Goal: Task Accomplishment & Management: Manage account settings

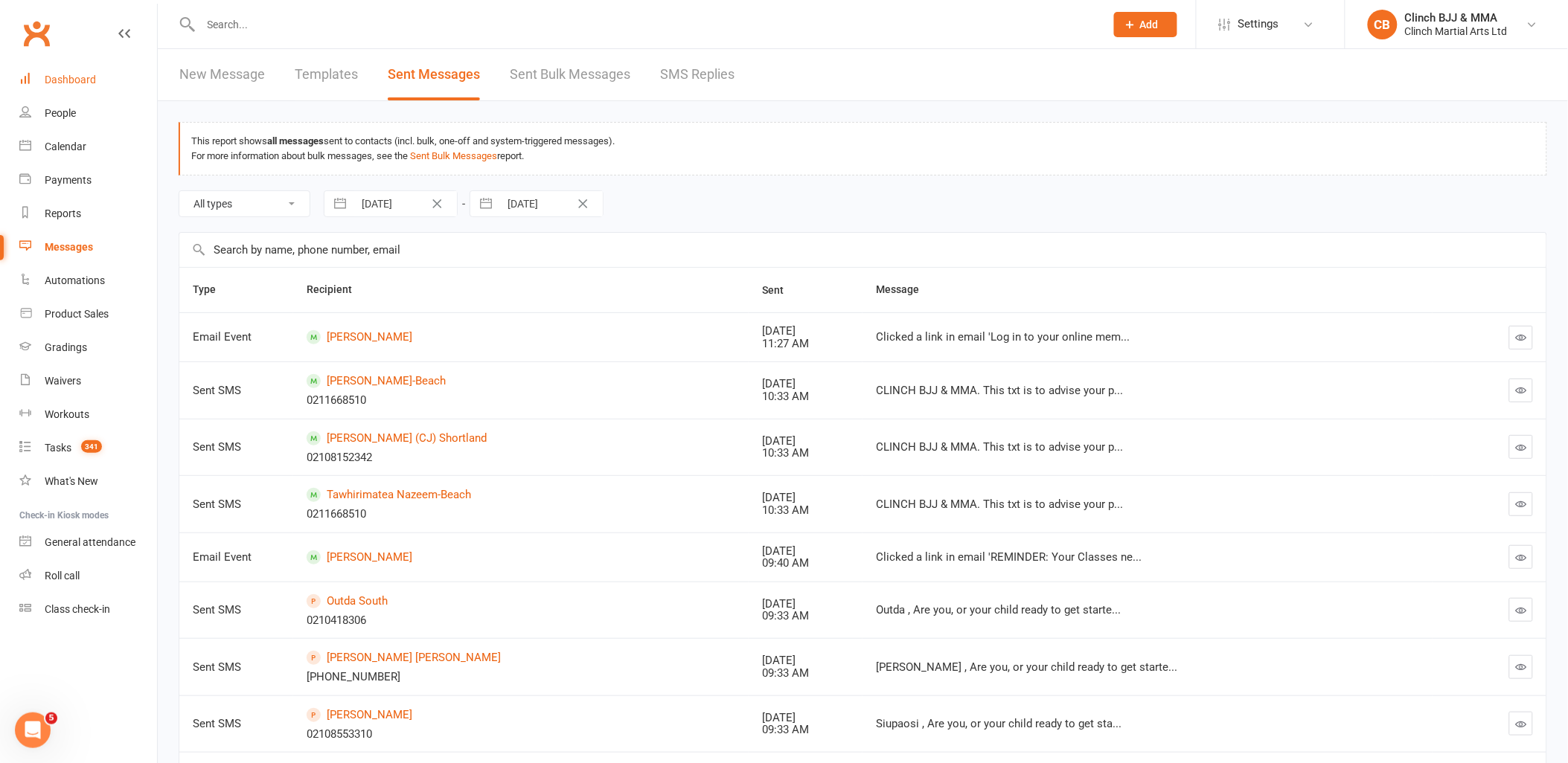
click at [78, 77] on div "Dashboard" at bounding box center [70, 79] width 52 height 12
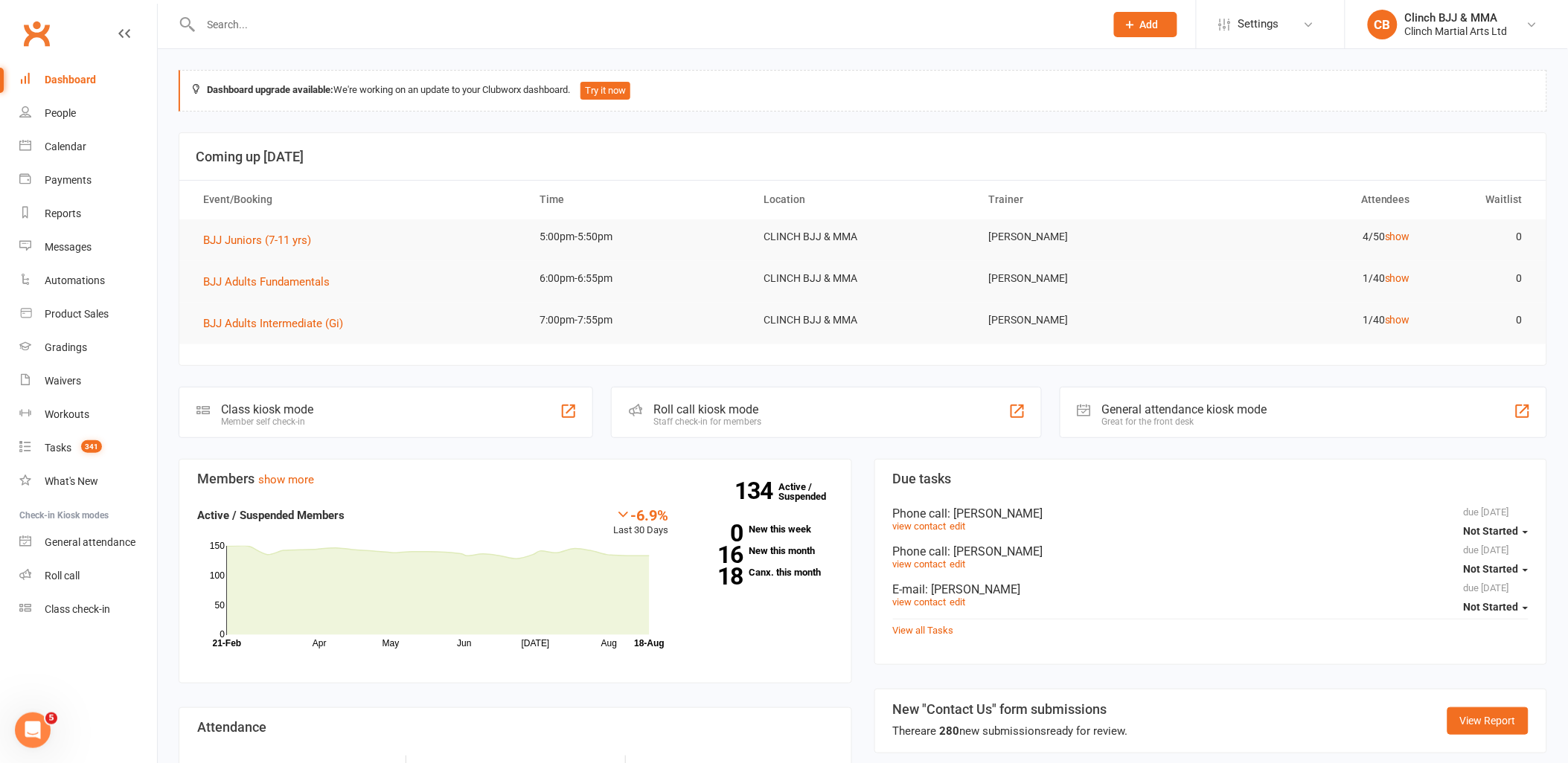
click at [31, 711] on nav "Clubworx Dashboard People Calendar Payments Reports Messages Automations Produc…" at bounding box center [79, 385] width 158 height 763
click at [31, 722] on icon "Open Intercom Messenger" at bounding box center [33, 730] width 25 height 25
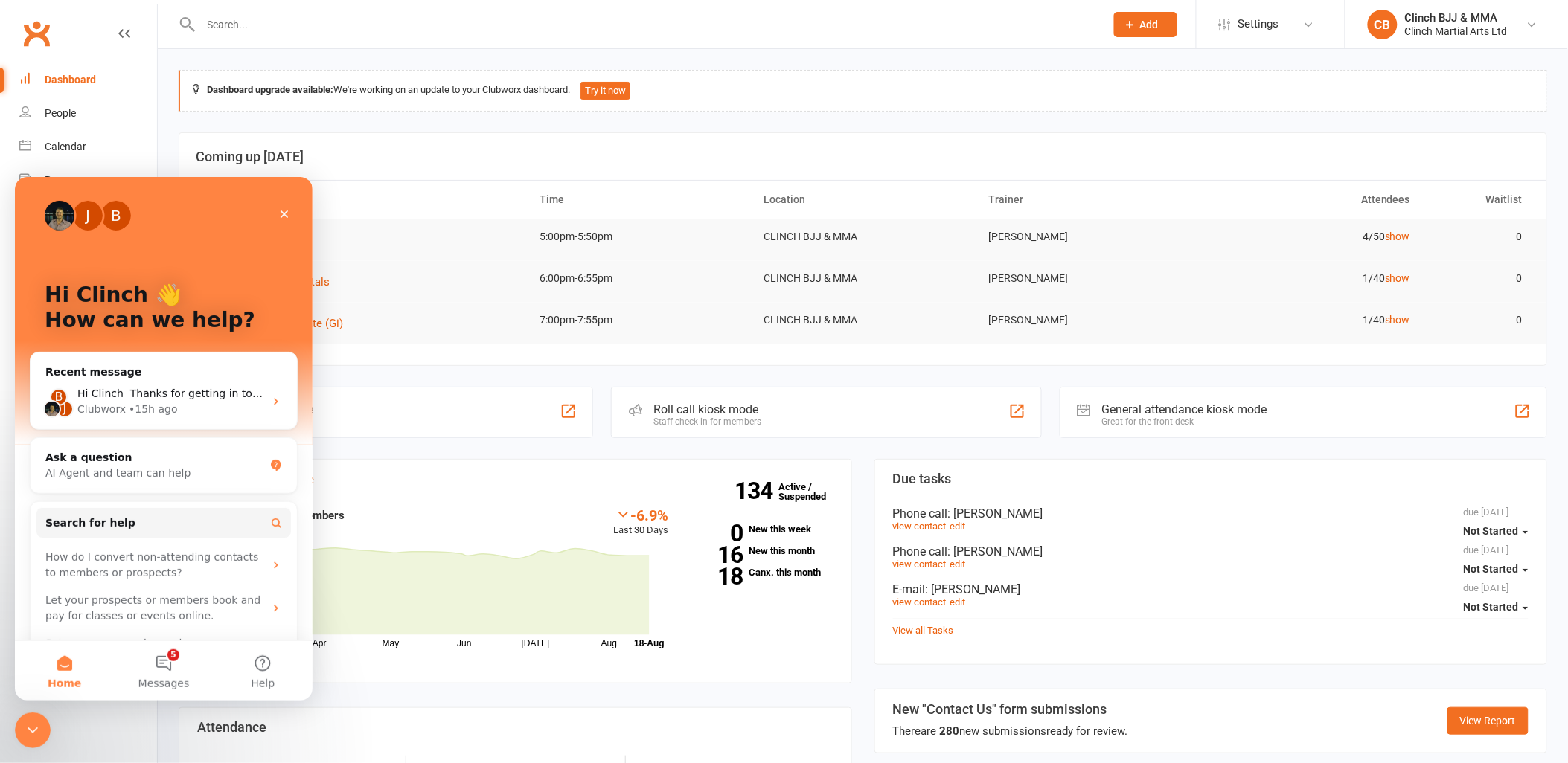
click at [167, 661] on button "5 Messages" at bounding box center [163, 670] width 99 height 60
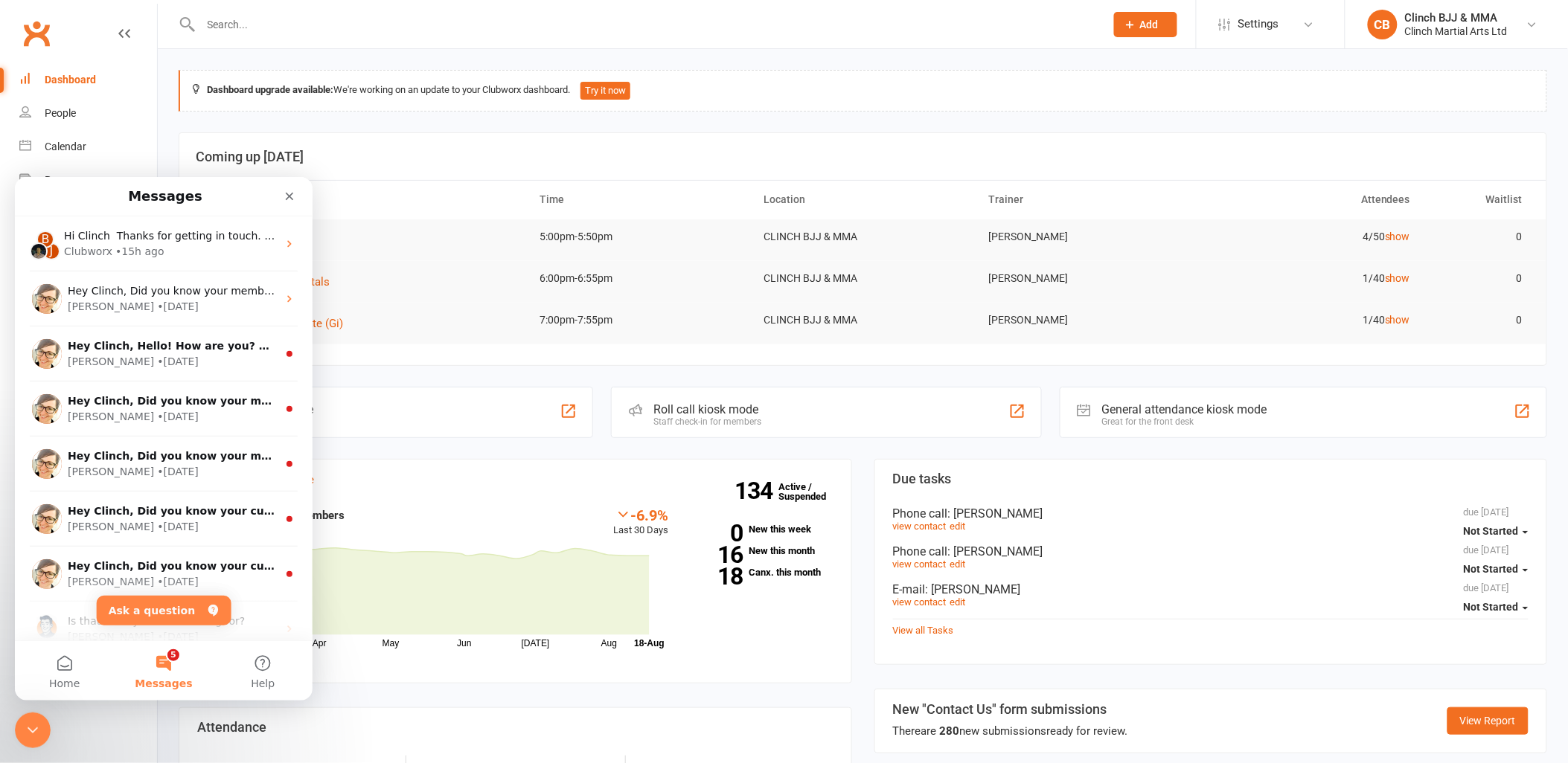
click at [134, 229] on span "Hi Clinch ​ Thanks for getting in touch. 😊 ​ Unfortunately you have contacted u…" at bounding box center [940, 235] width 1751 height 12
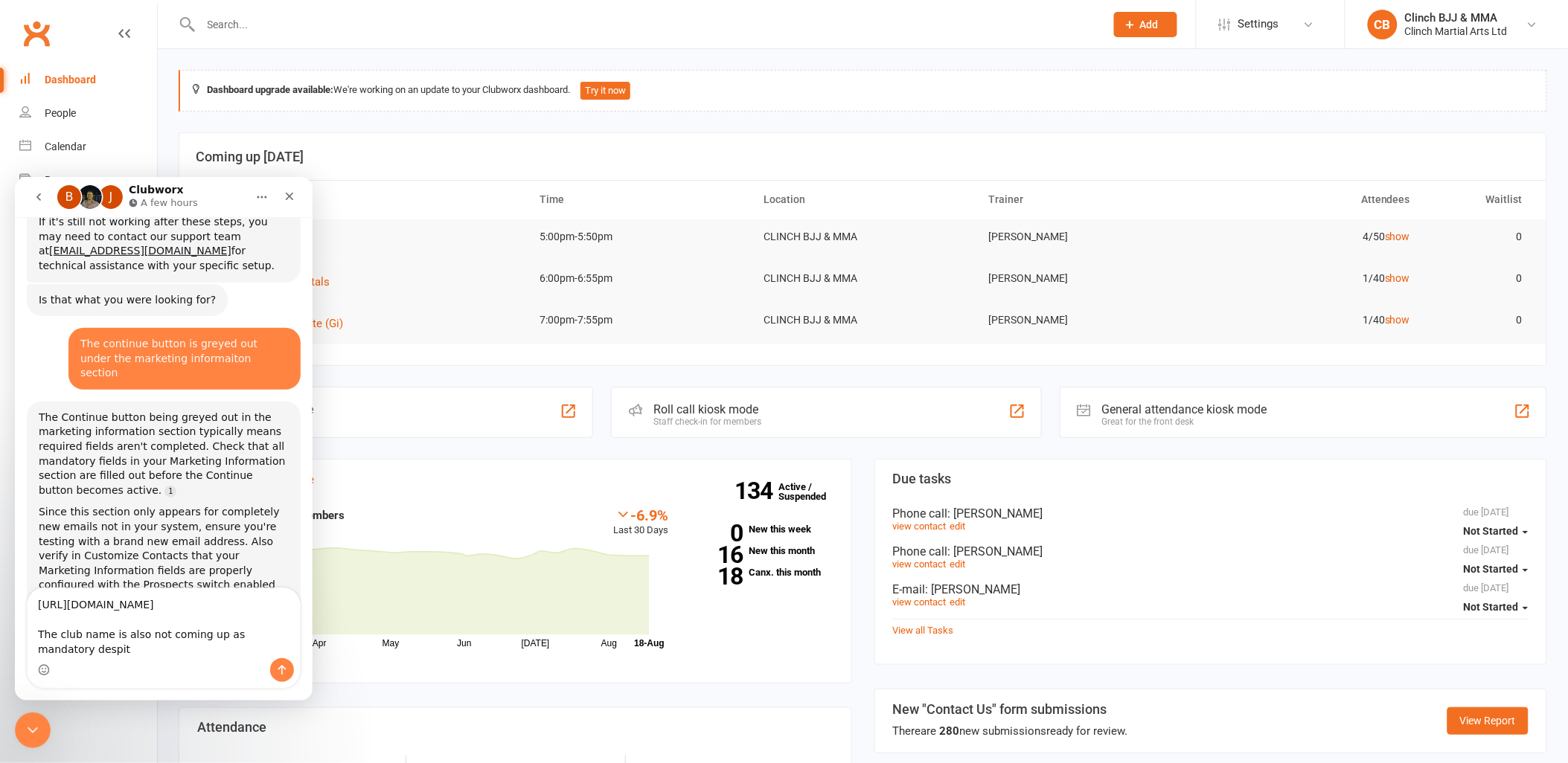
scroll to position [20723, 0]
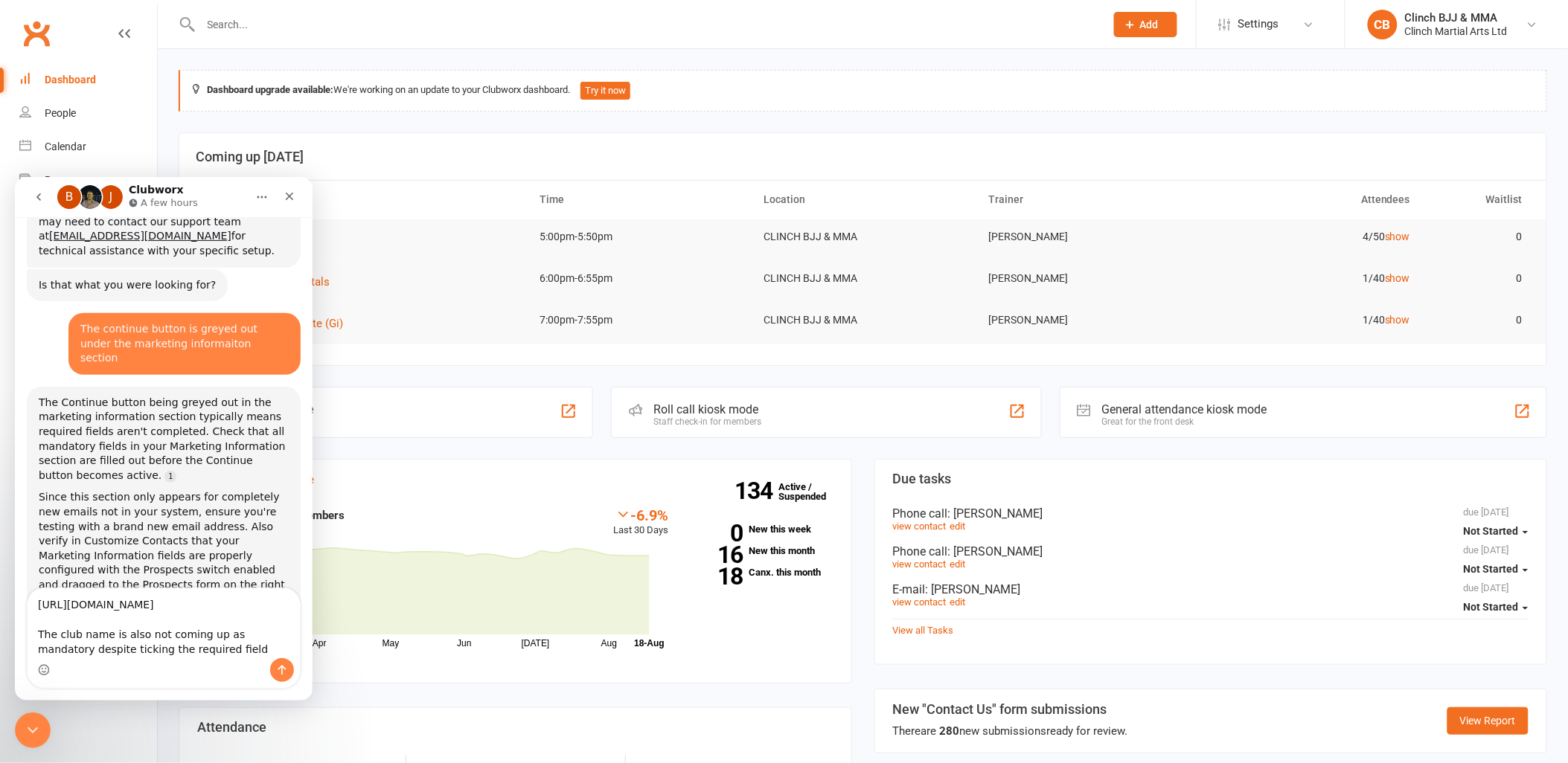
type textarea "https://app.clubworx.com/websites/clinch/book_and_pay/offers/103d03d0-7227-40ce…"
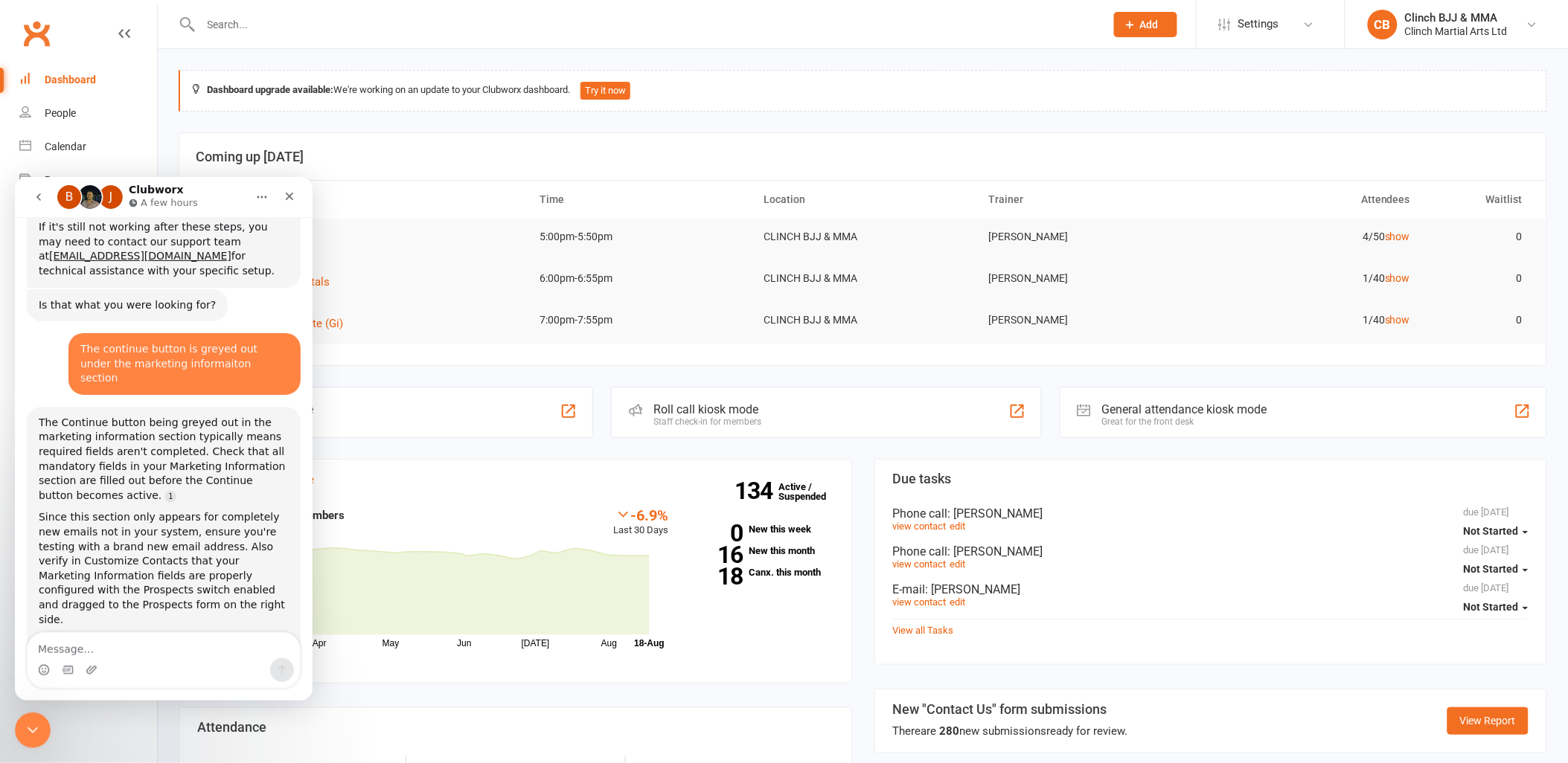
scroll to position [20799, 0]
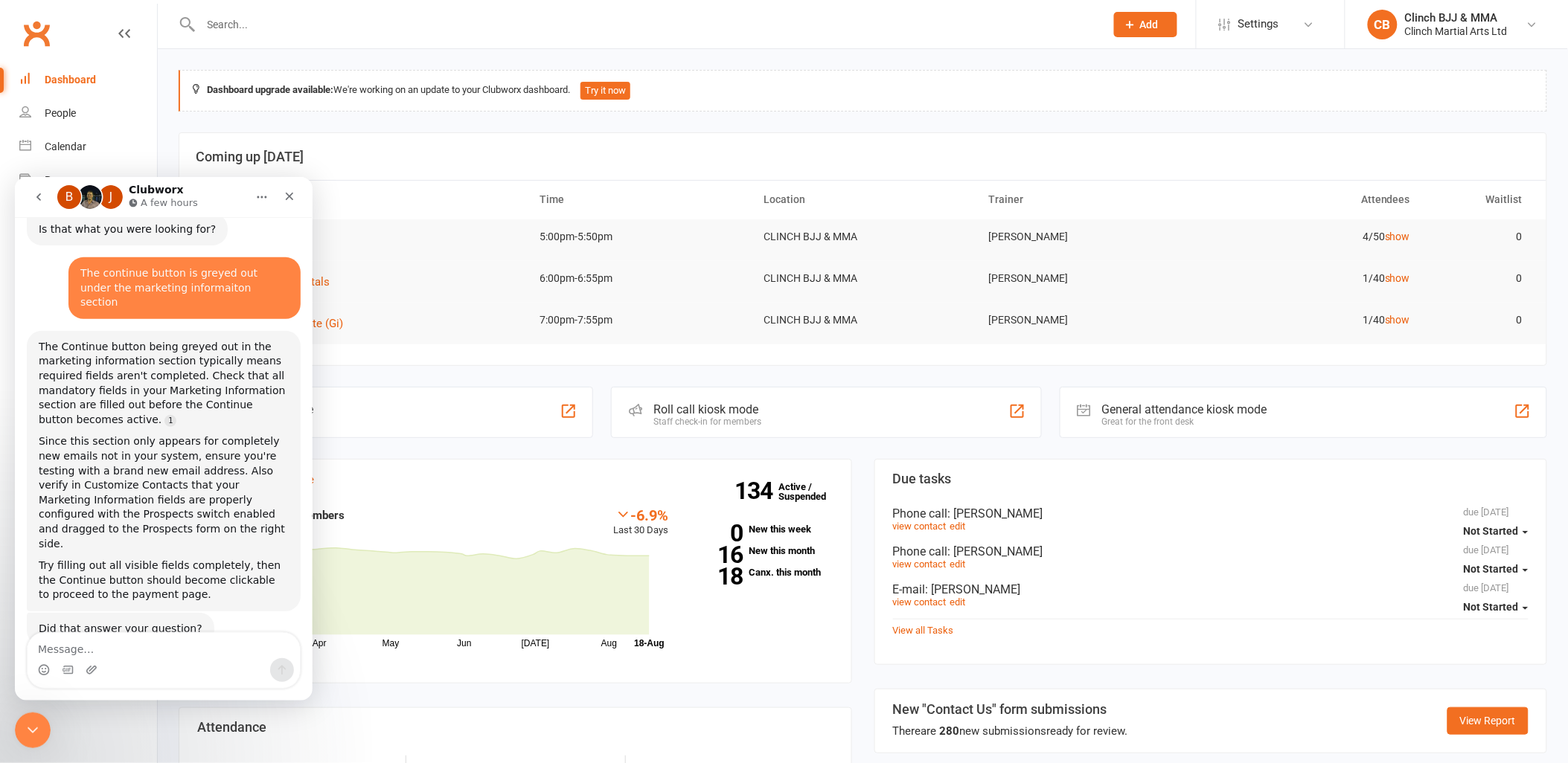
click at [1300, 25] on link "Settings" at bounding box center [1271, 24] width 103 height 33
click at [1252, 64] on link "Membership Plans" at bounding box center [1271, 66] width 148 height 34
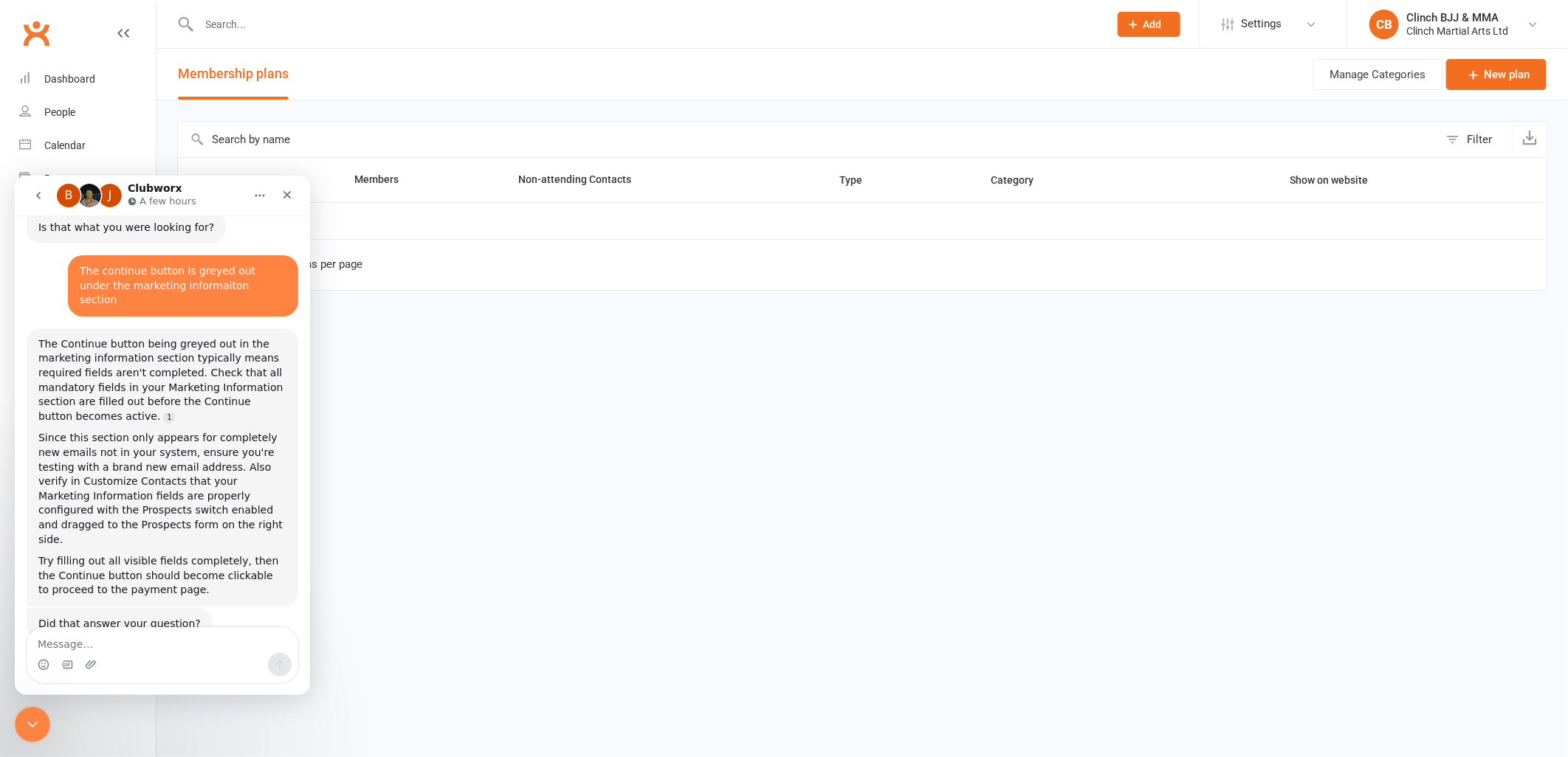
select select "100"
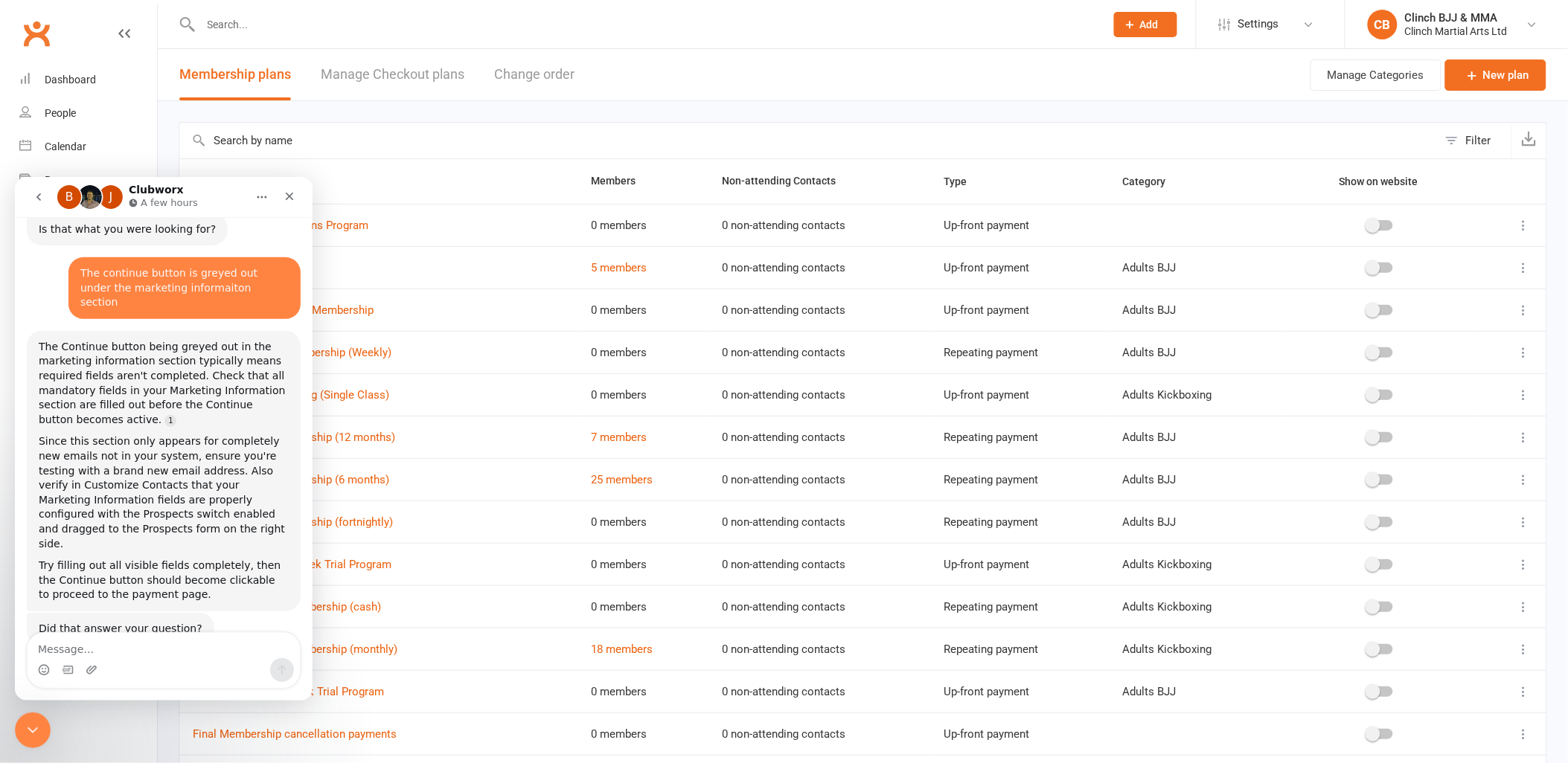
click at [1280, 27] on link "Settings" at bounding box center [1271, 24] width 103 height 33
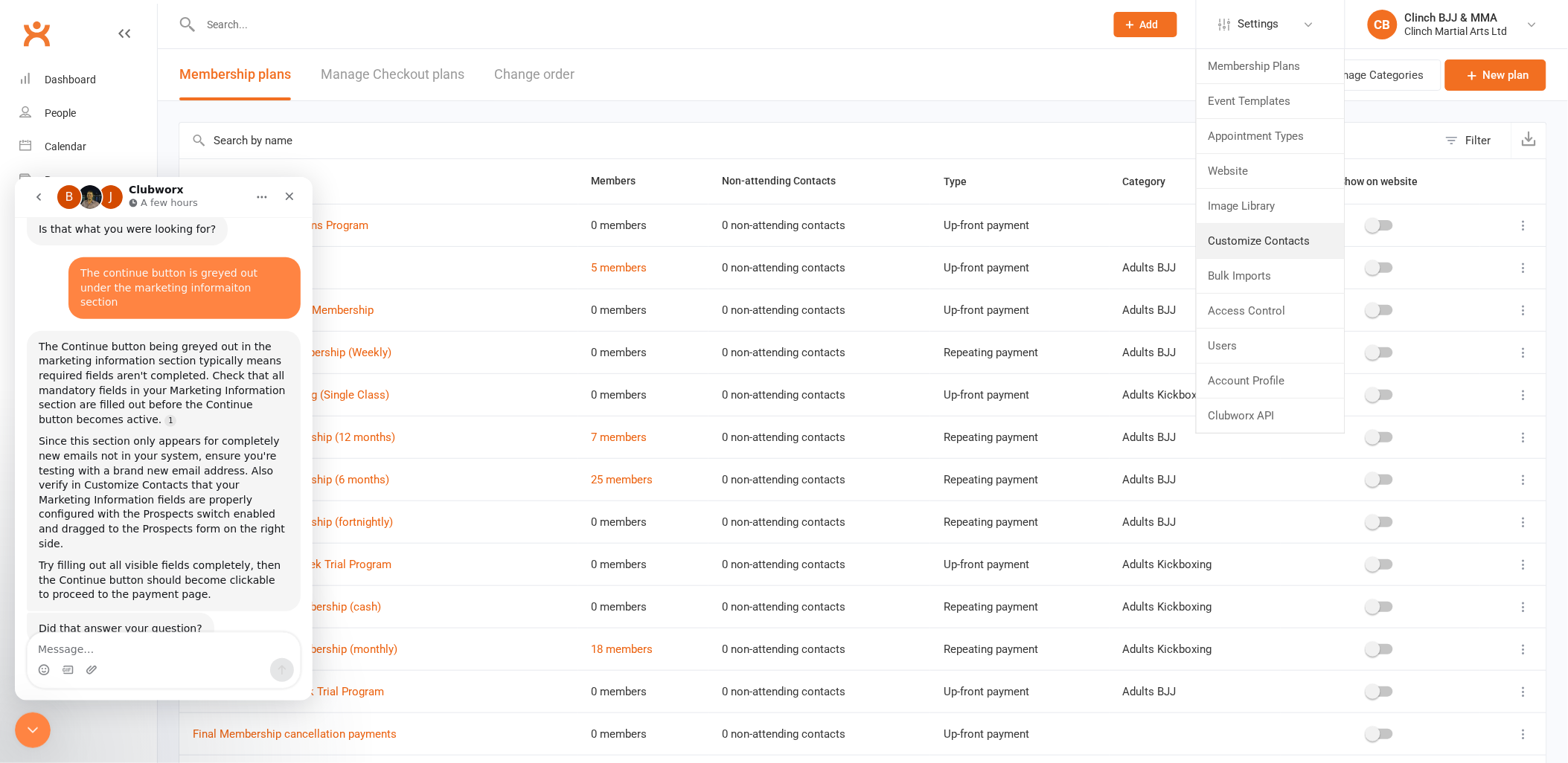
click at [1251, 232] on link "Customize Contacts" at bounding box center [1271, 241] width 148 height 34
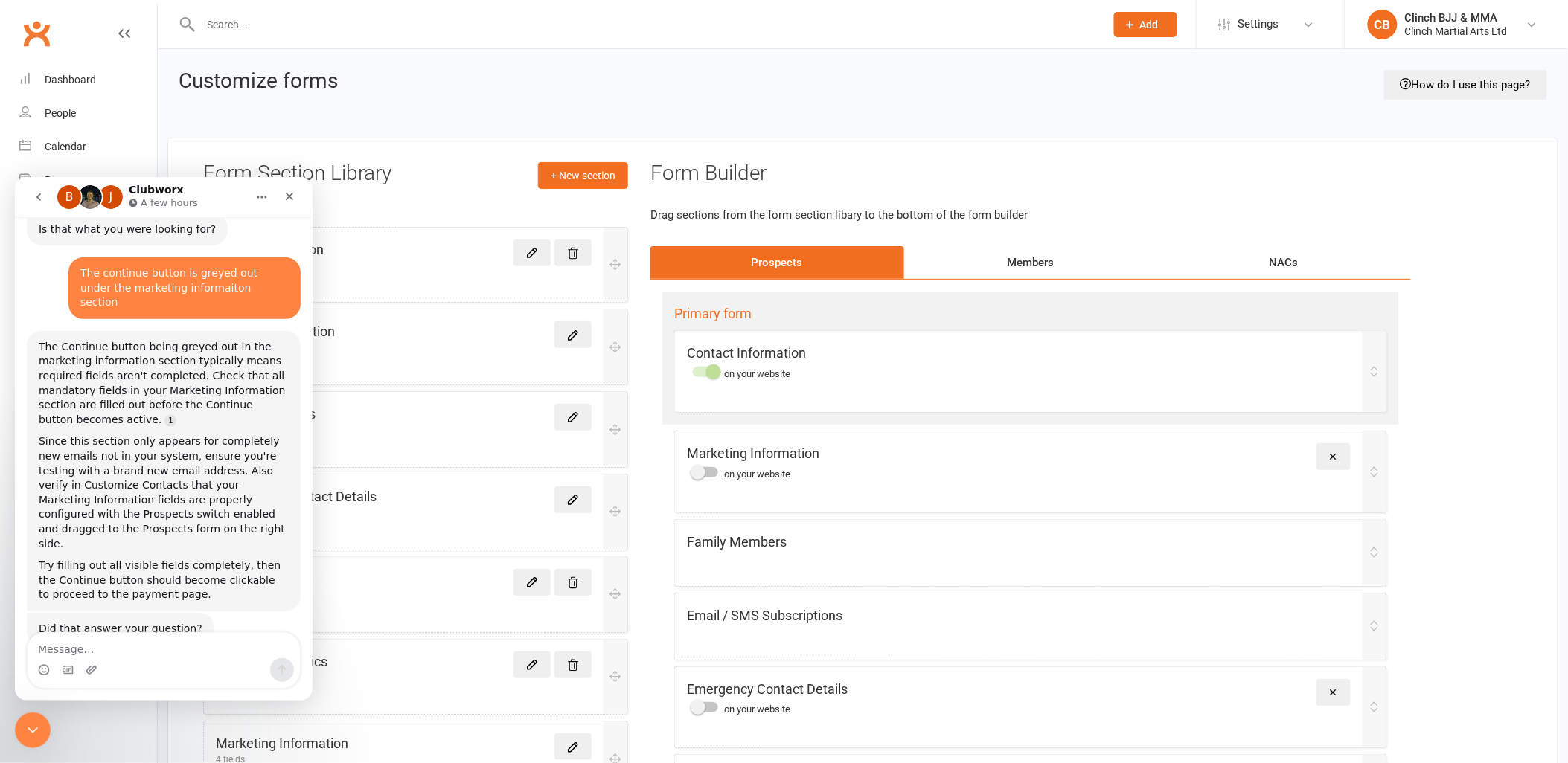
click at [286, 192] on icon "Close" at bounding box center [290, 196] width 8 height 8
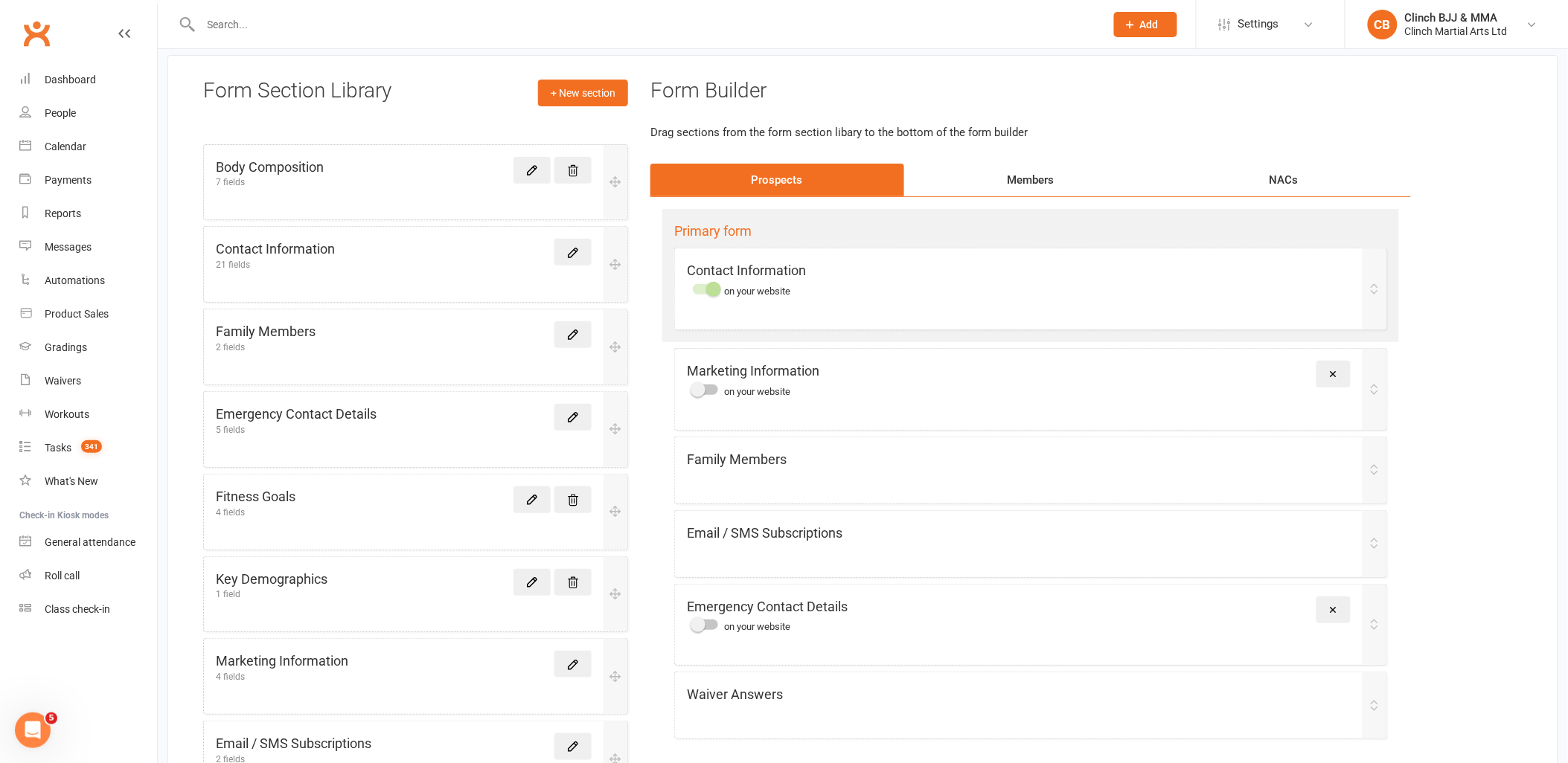
scroll to position [20799, 0]
click at [574, 663] on icon at bounding box center [573, 665] width 9 height 9
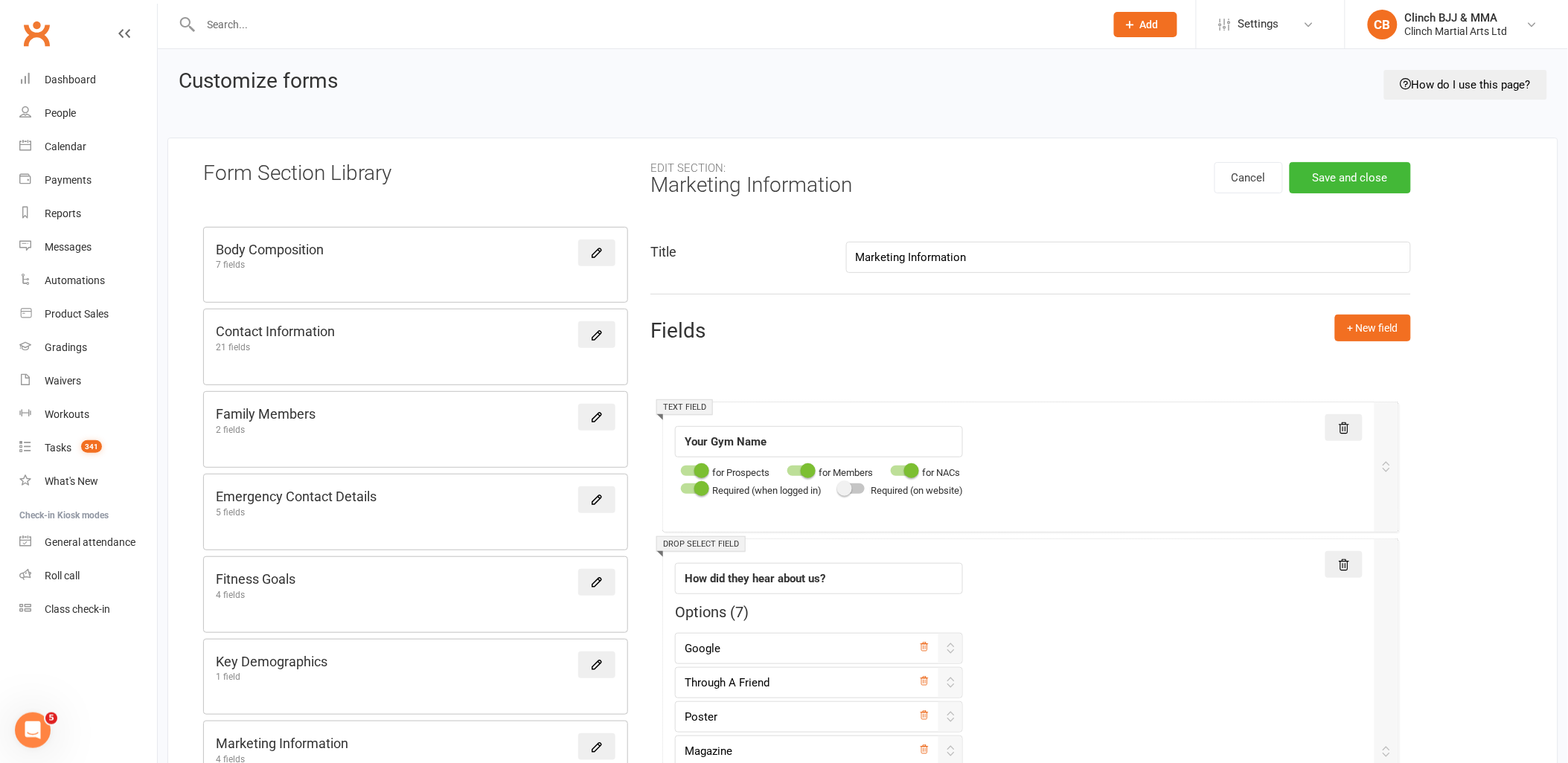
scroll to position [83, 0]
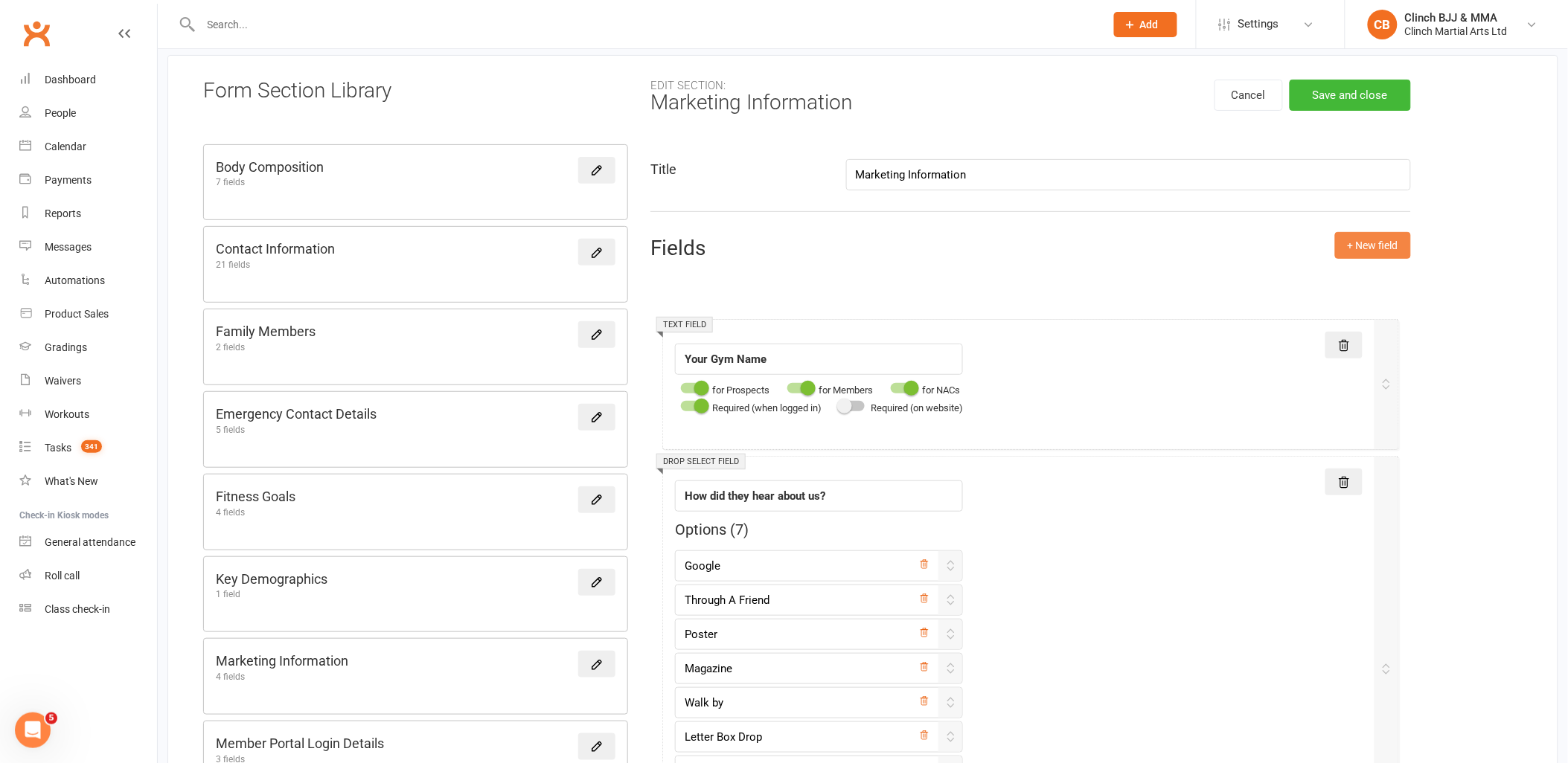
click at [1392, 235] on button "+ New field" at bounding box center [1373, 245] width 76 height 27
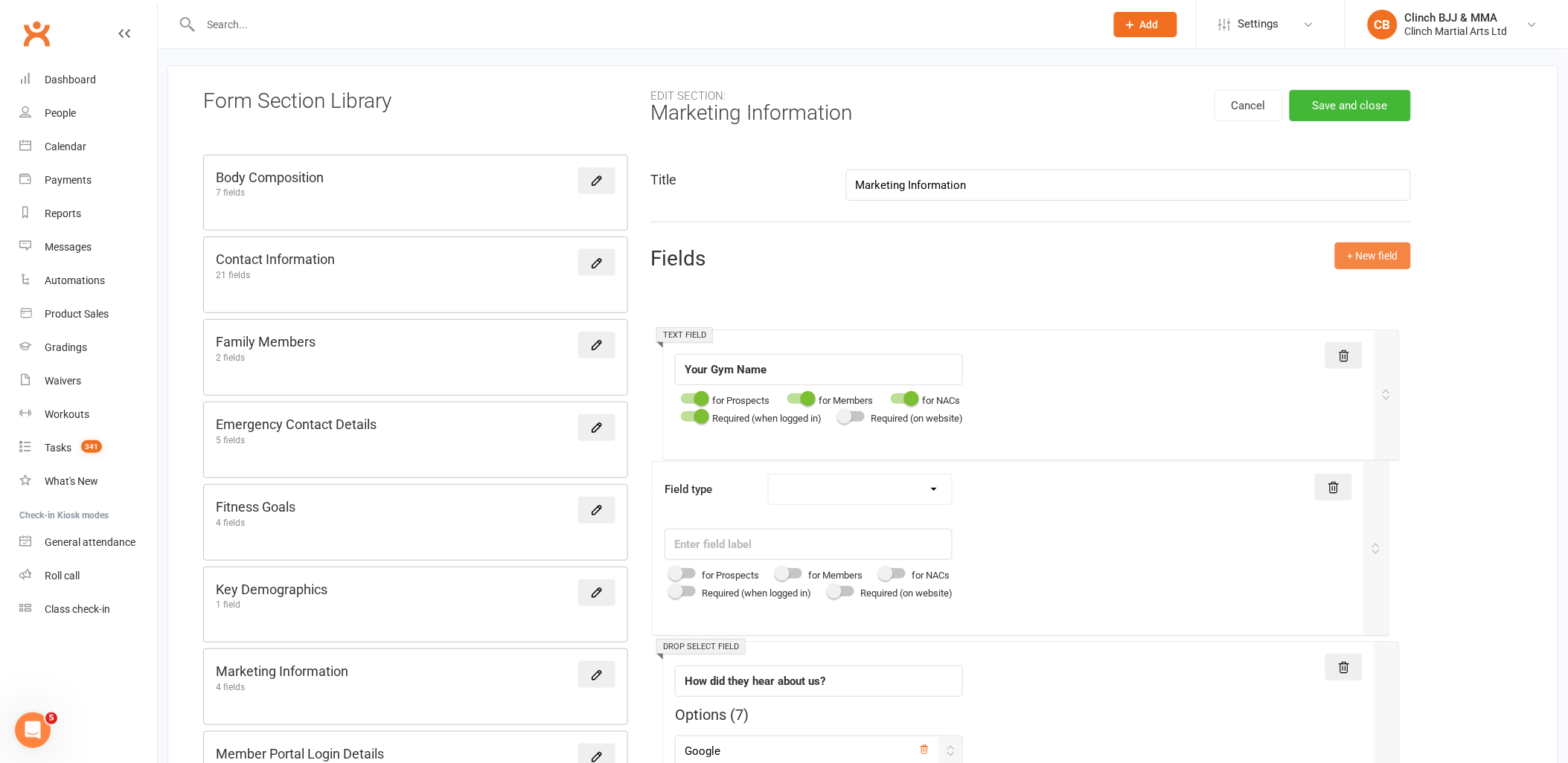
scroll to position [73, 0]
drag, startPoint x: 1058, startPoint y: 450, endPoint x: 1047, endPoint y: 472, distance: 24.6
click at [957, 495] on select "Text field Checkbox field Date field Number field Currency field Percent field …" at bounding box center [871, 493] width 183 height 29
select select "text"
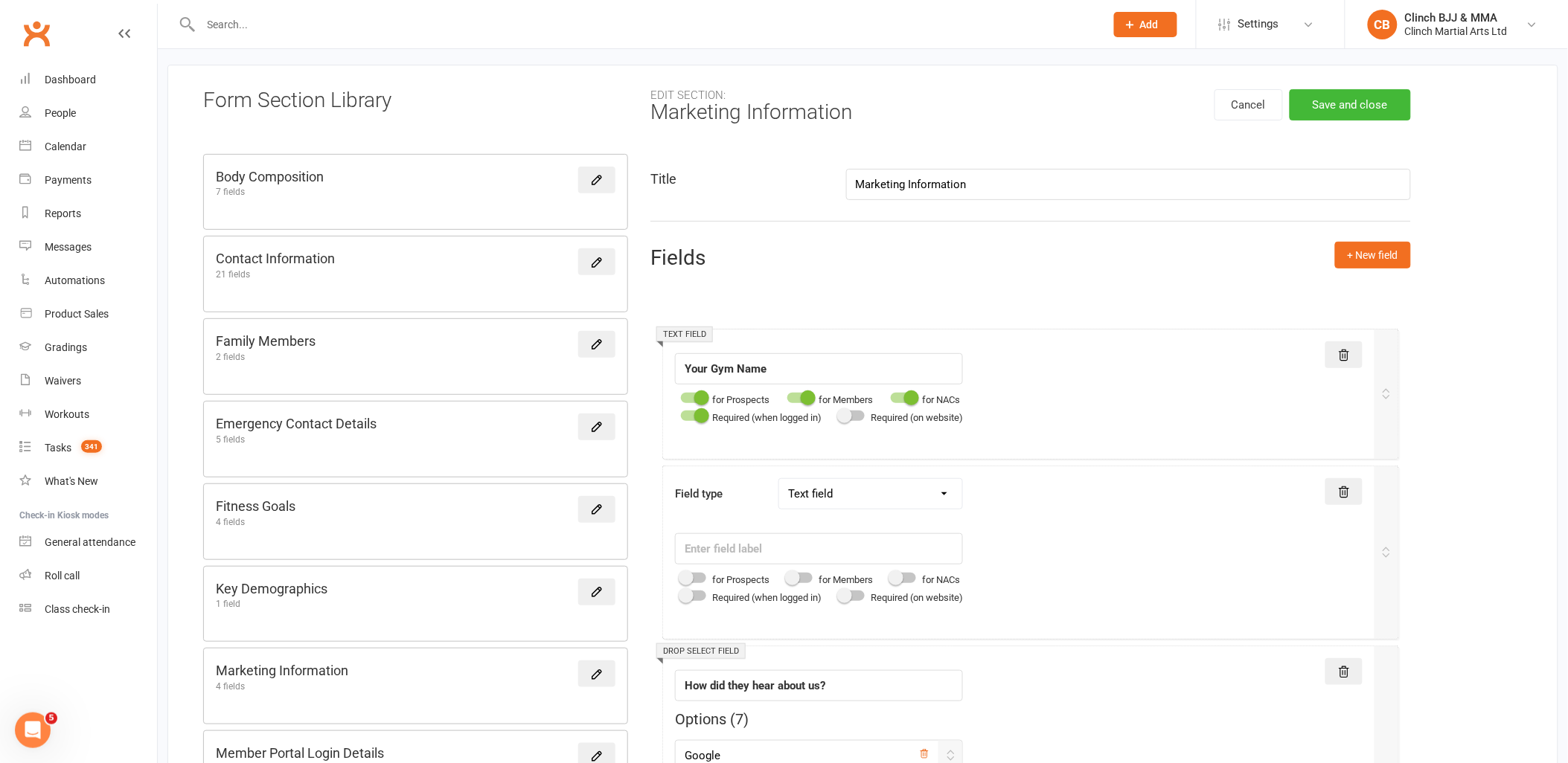
click at [782, 479] on select "Text field Checkbox field Date field Number field Currency field Percent field …" at bounding box center [871, 493] width 183 height 29
click at [821, 552] on input "text" at bounding box center [819, 549] width 288 height 31
click at [701, 578] on div at bounding box center [693, 577] width 25 height 10
type input "Rank"
click at [681, 576] on input "checkbox" at bounding box center [681, 576] width 0 height 0
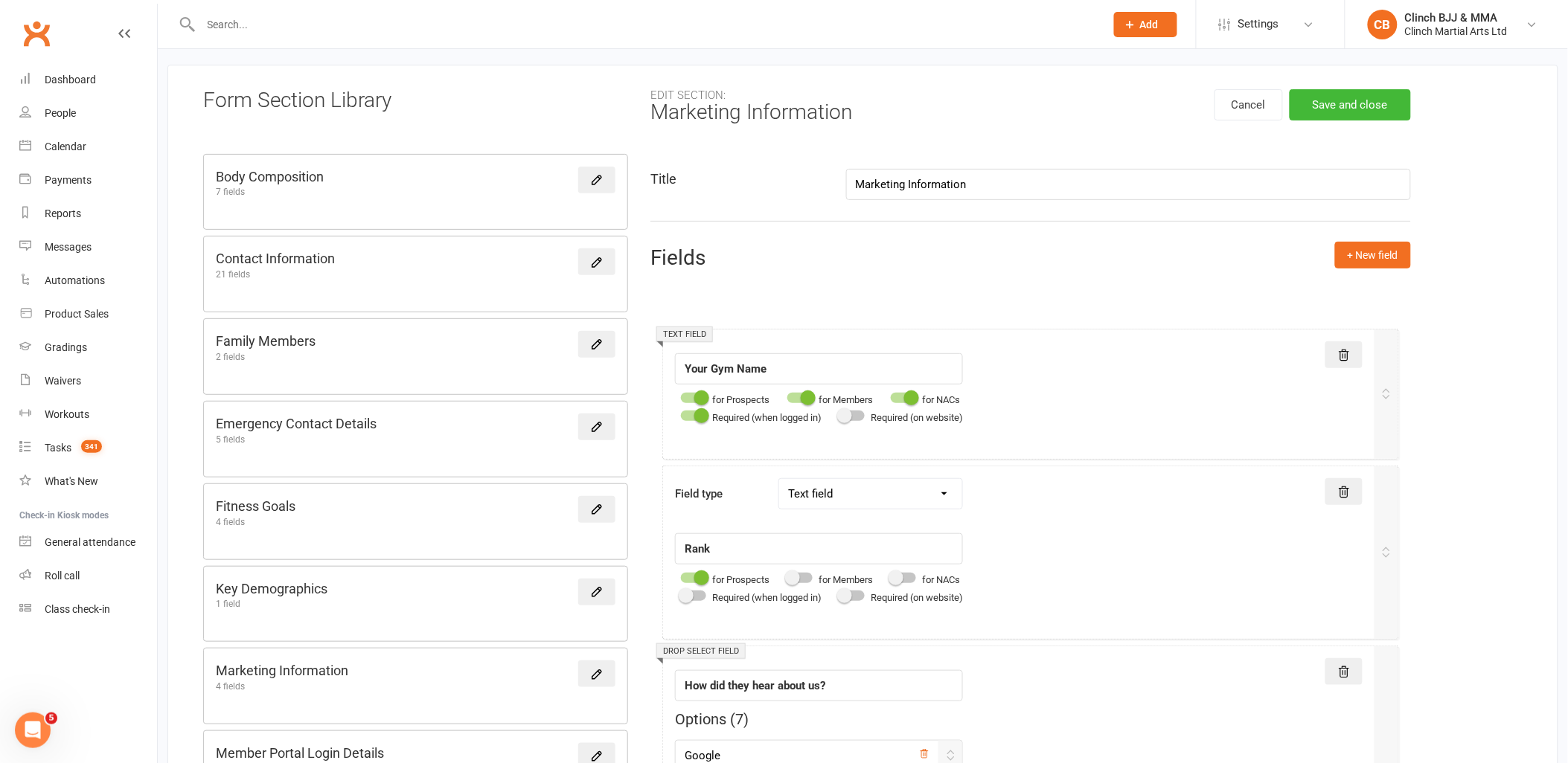
click at [701, 594] on div at bounding box center [693, 595] width 25 height 10
click at [681, 594] on input "checkbox" at bounding box center [681, 594] width 0 height 0
click at [812, 576] on div at bounding box center [800, 577] width 25 height 10
click at [787, 576] on input "checkbox" at bounding box center [787, 576] width 0 height 0
click at [1340, 105] on button "Save and close" at bounding box center [1350, 104] width 122 height 31
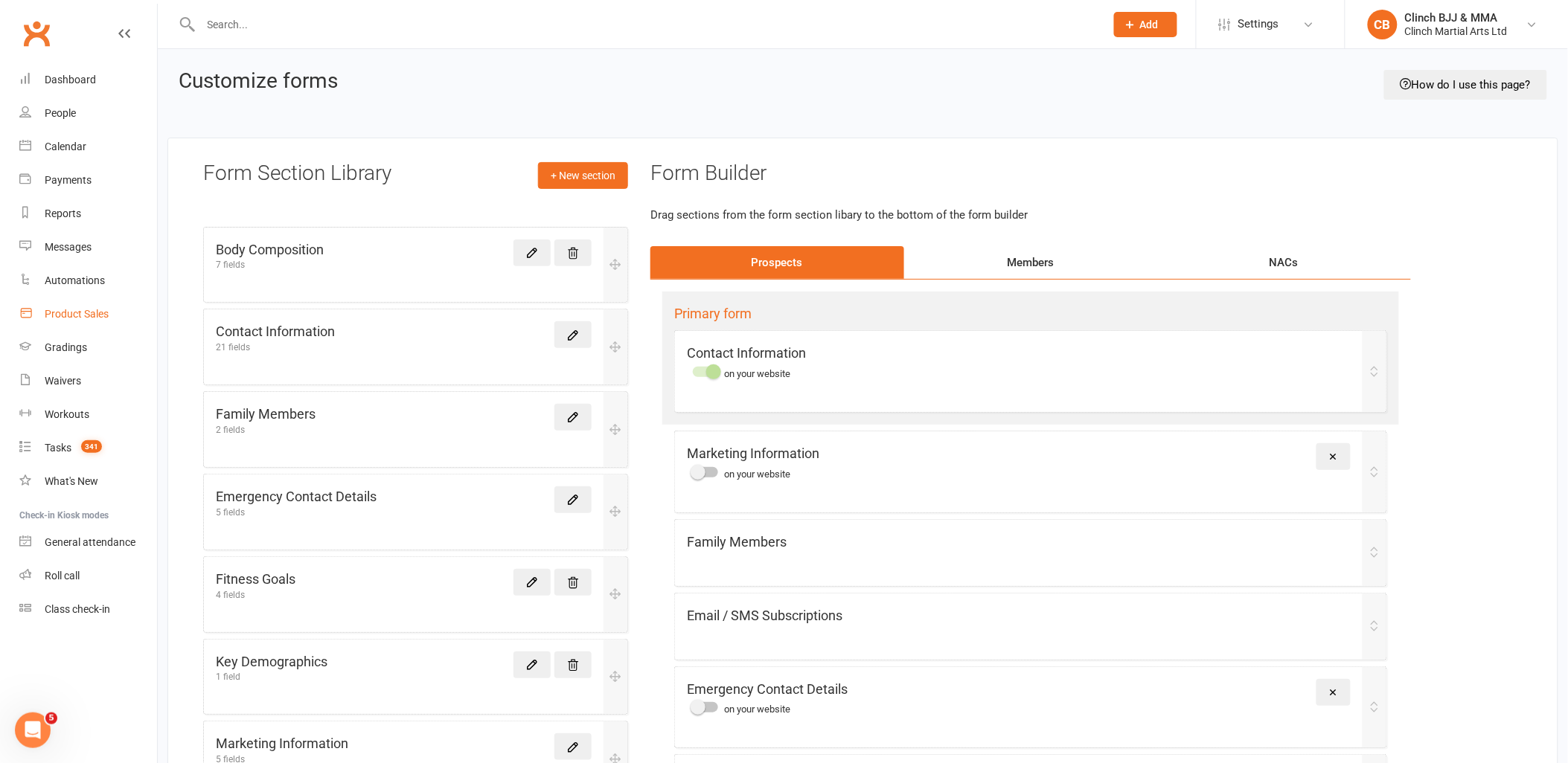
drag, startPoint x: 16, startPoint y: 11, endPoint x: 62, endPoint y: 313, distance: 305.5
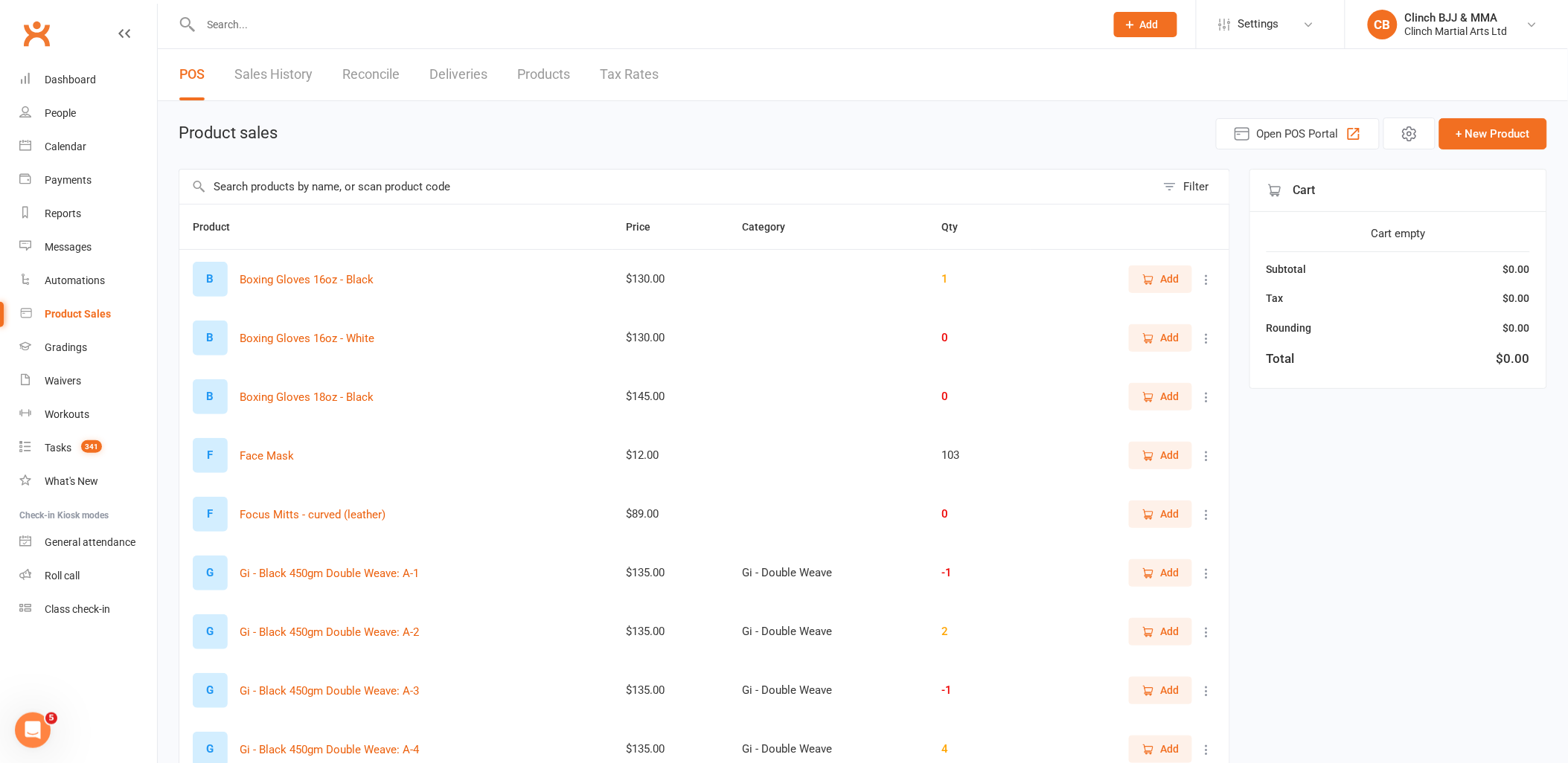
drag, startPoint x: 48, startPoint y: 1435, endPoint x: 33, endPoint y: 723, distance: 712.2
click at [33, 723] on icon "Open Intercom Messenger" at bounding box center [33, 730] width 25 height 25
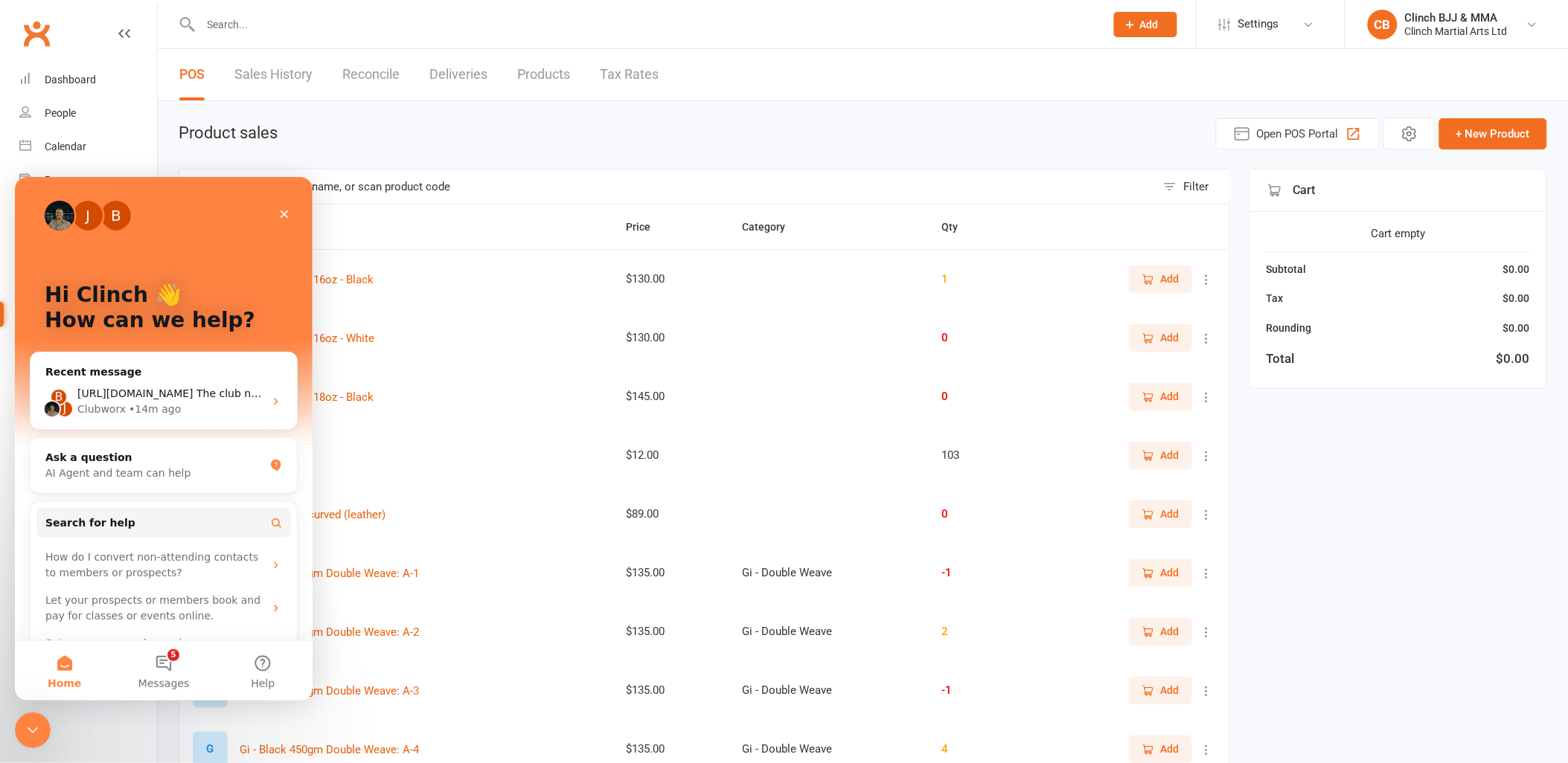
click at [165, 403] on div "• 14m ago" at bounding box center [155, 409] width 52 height 16
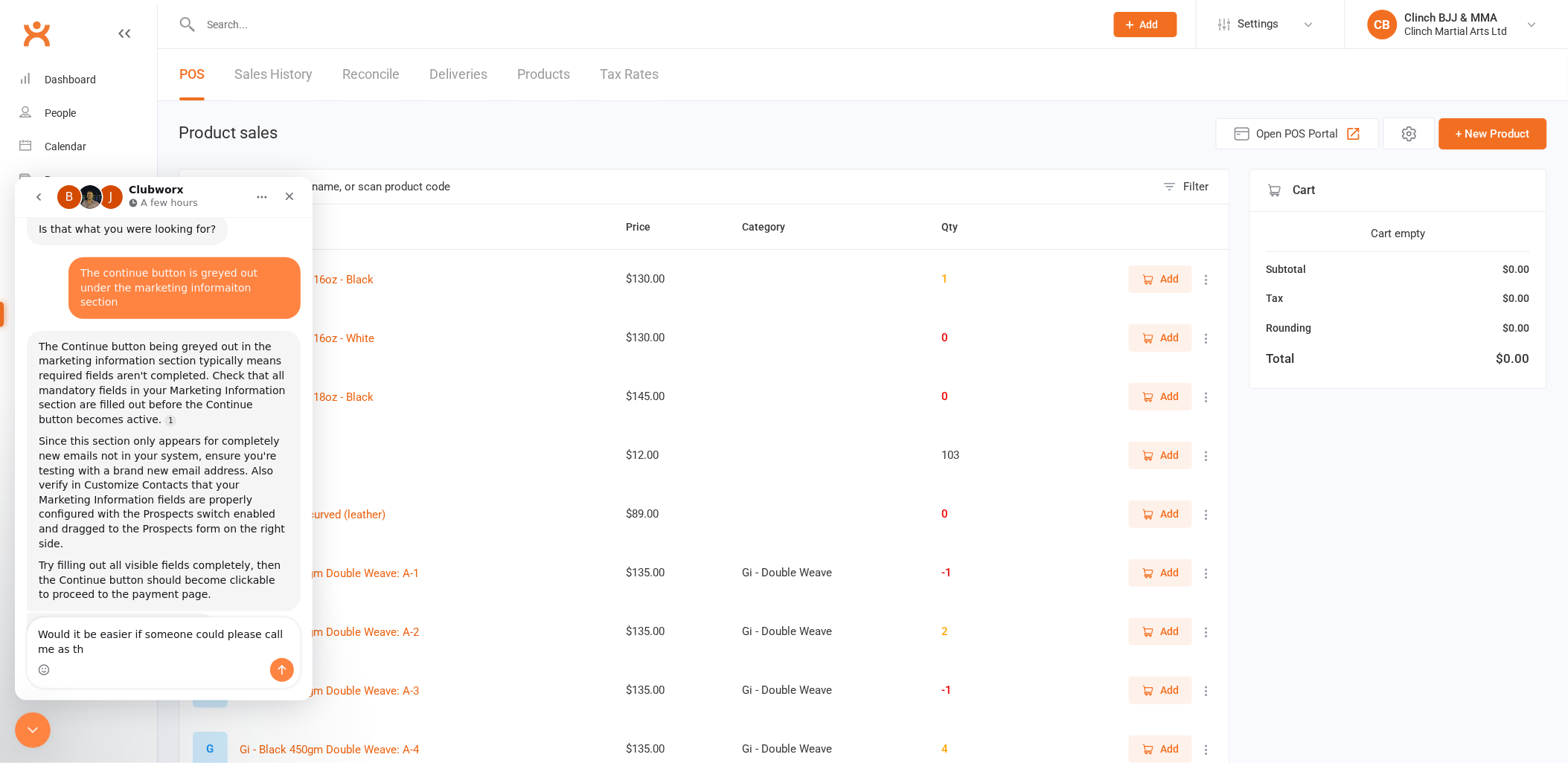
scroll to position [20814, 0]
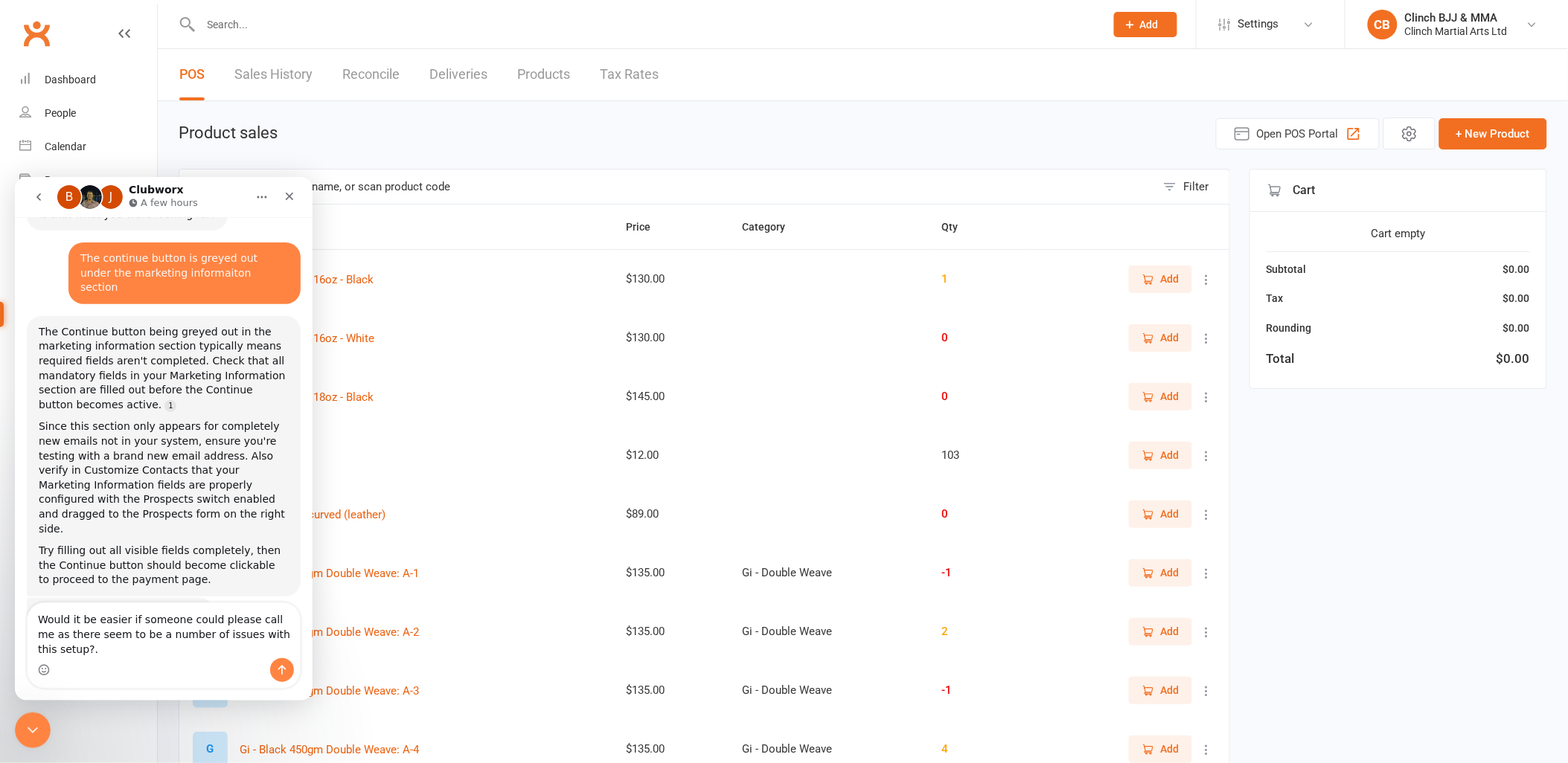
type textarea "Would it be easier if someone could please call me as there seem to be a number…"
